Goal: Transaction & Acquisition: Book appointment/travel/reservation

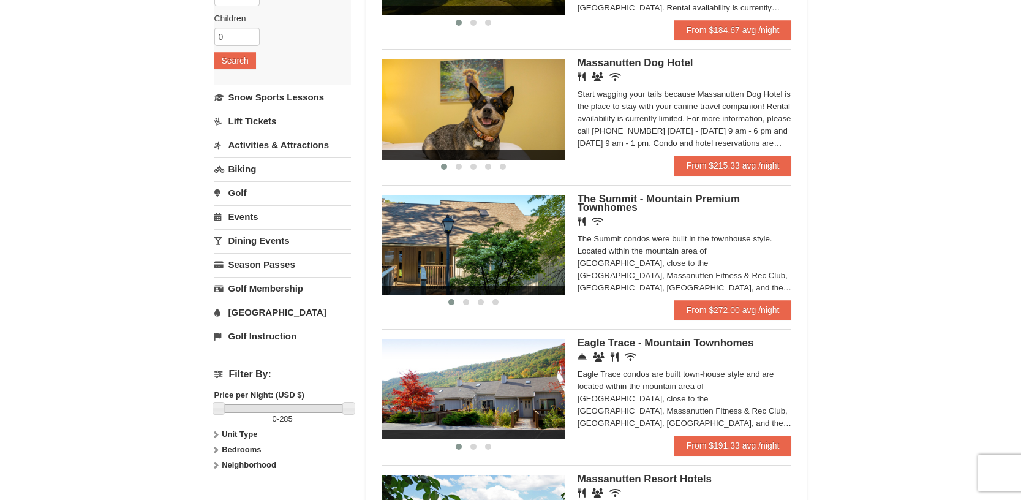
scroll to position [245, 0]
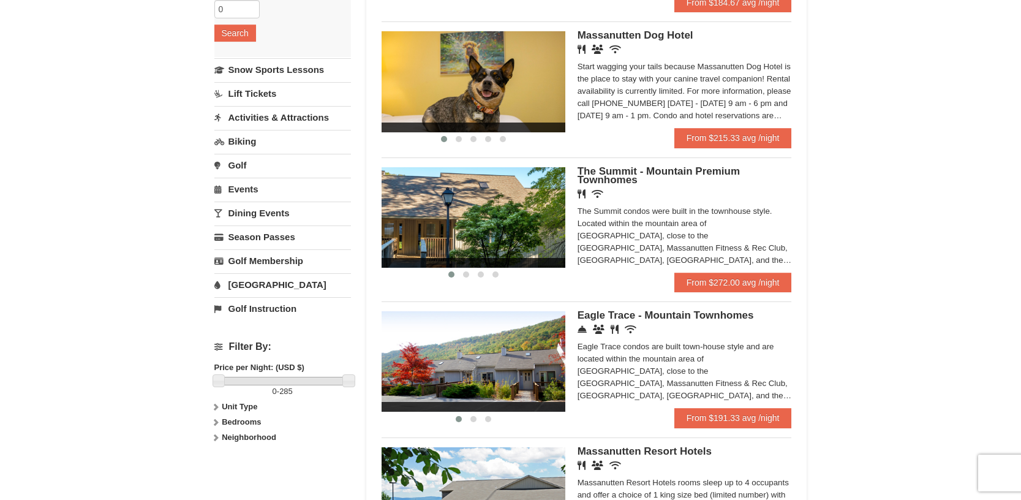
click at [542, 353] on img at bounding box center [473, 361] width 184 height 100
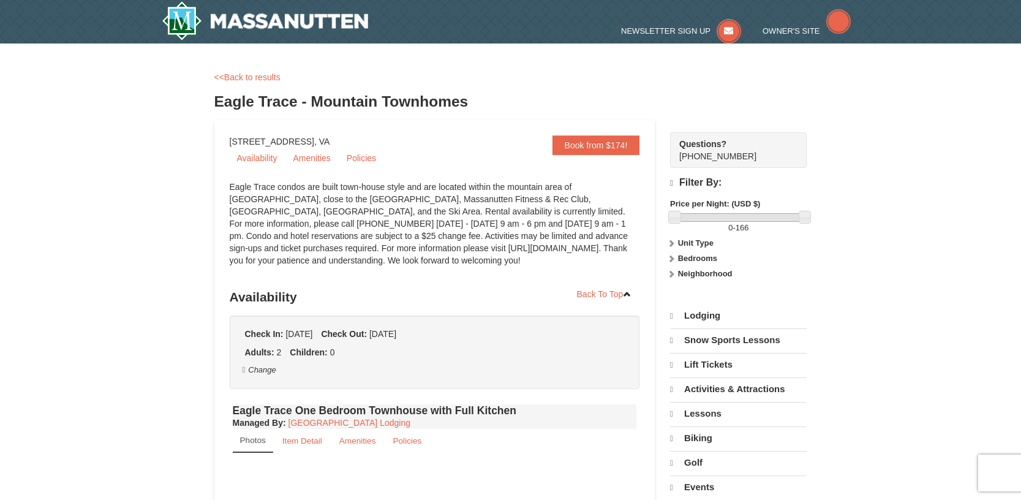
select select "9"
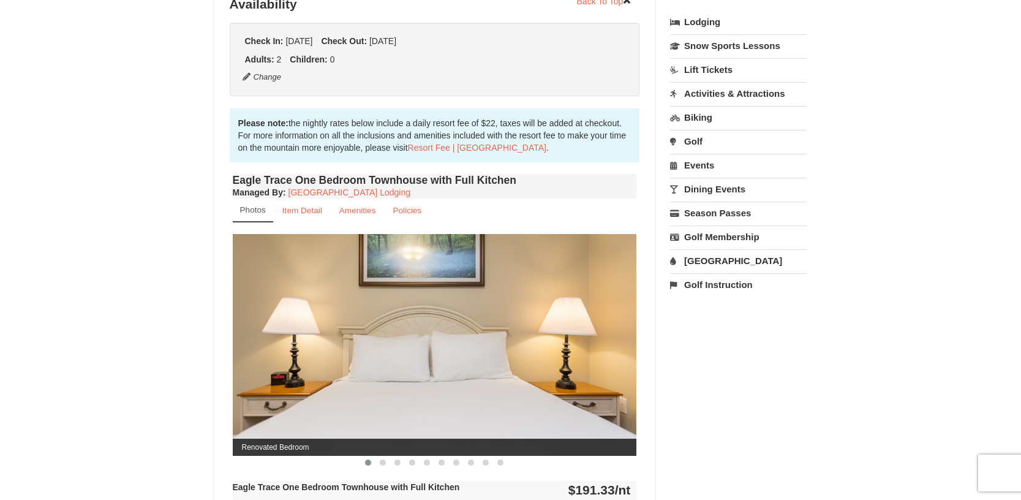
scroll to position [367, 0]
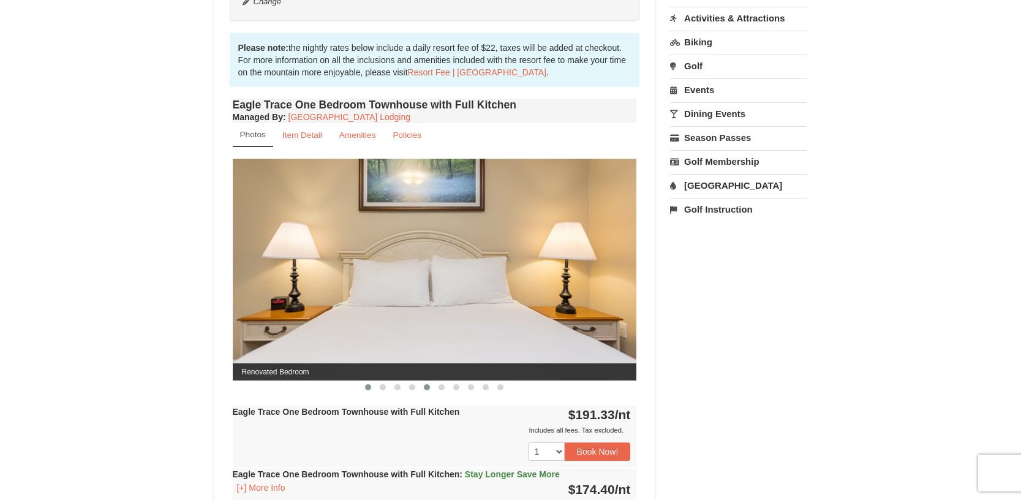
click at [419, 386] on button at bounding box center [426, 387] width 15 height 12
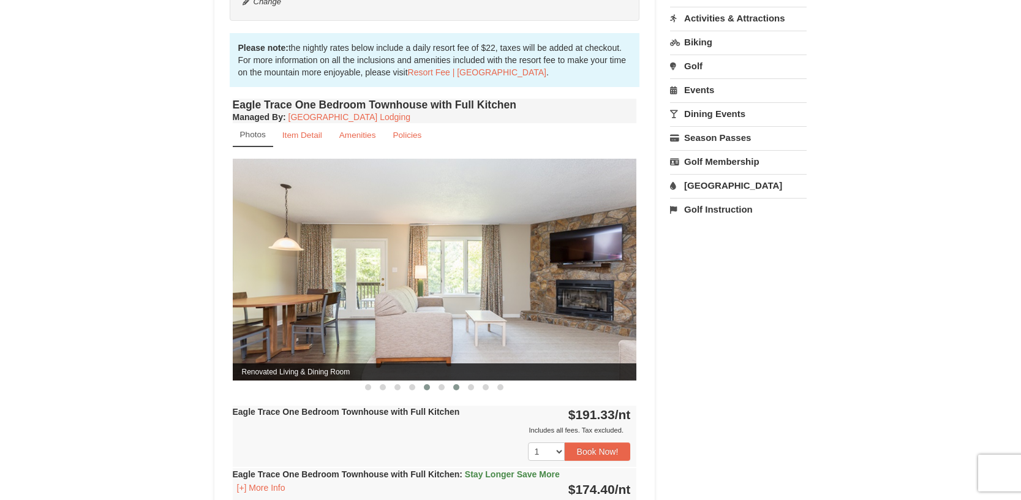
click at [460, 388] on button at bounding box center [456, 387] width 15 height 12
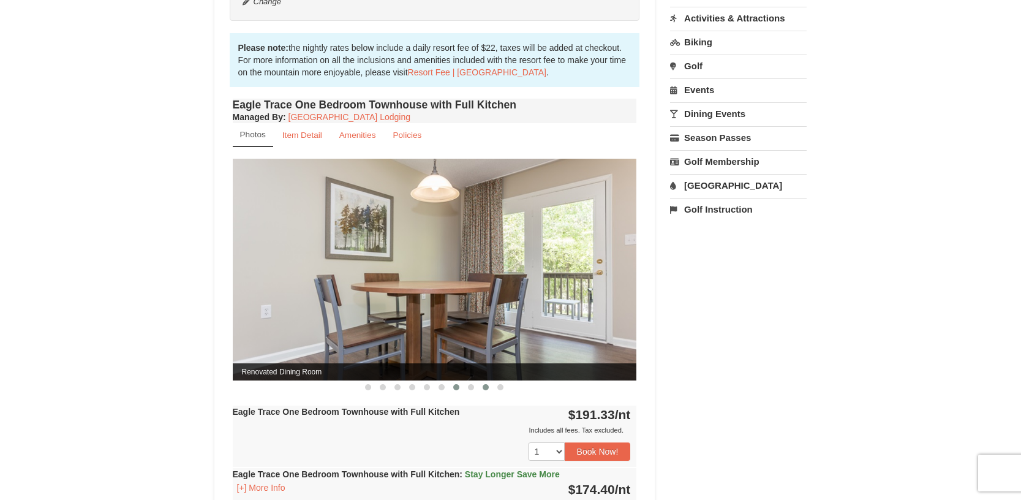
click at [481, 387] on button at bounding box center [485, 387] width 15 height 12
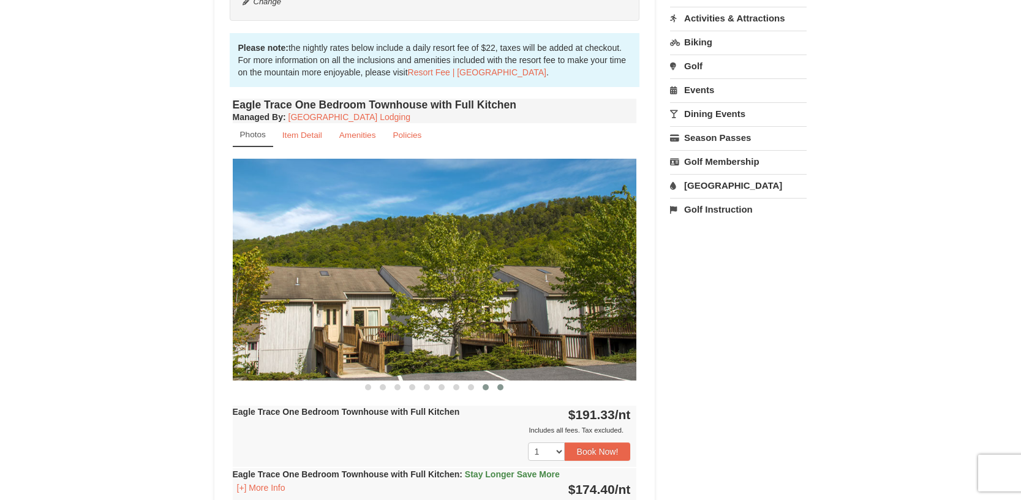
click at [498, 388] on span at bounding box center [500, 387] width 6 height 6
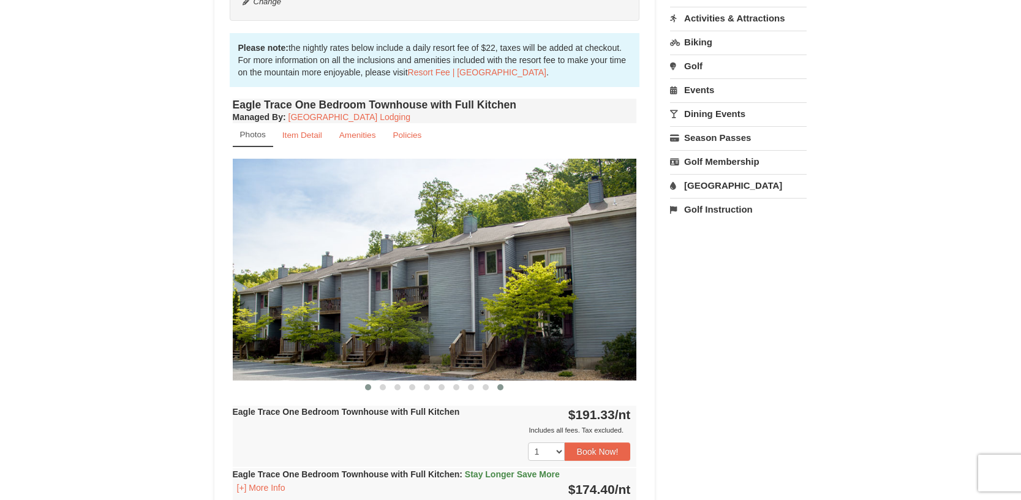
click at [370, 386] on span at bounding box center [368, 387] width 6 height 6
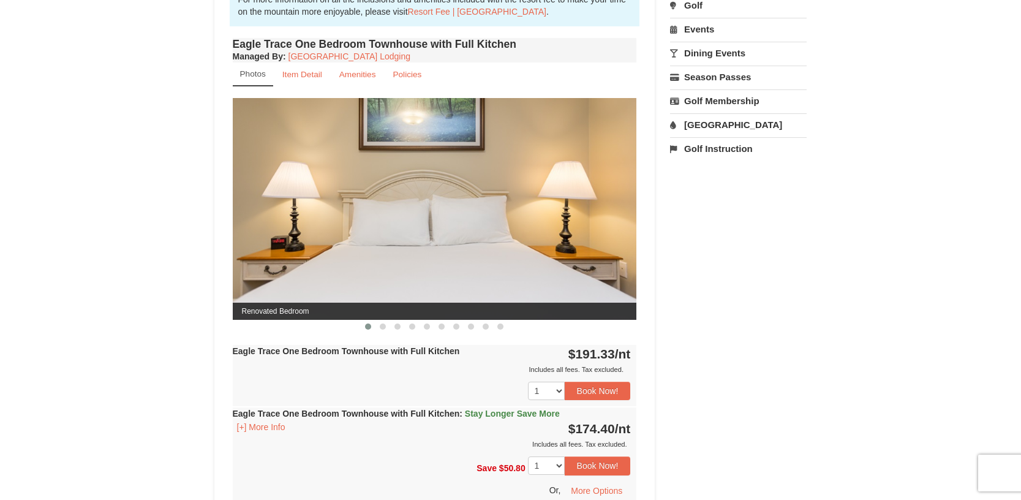
scroll to position [551, 0]
